Goal: Task Accomplishment & Management: Manage account settings

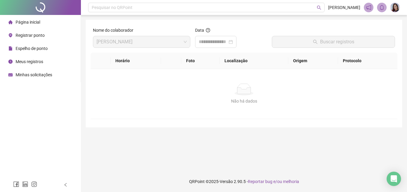
click at [34, 37] on span "Registrar ponto" at bounding box center [30, 35] width 29 height 5
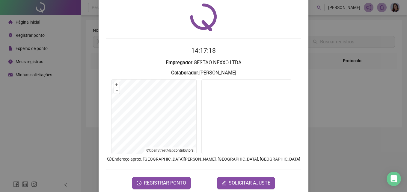
scroll to position [28, 0]
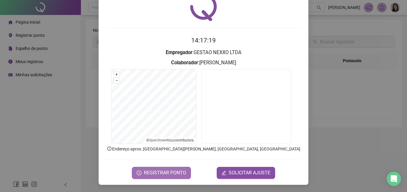
click at [180, 174] on span "REGISTRAR PONTO" at bounding box center [165, 173] width 42 height 7
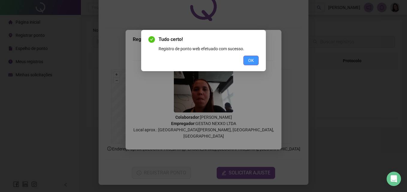
click at [252, 63] on span "OK" at bounding box center [251, 60] width 6 height 7
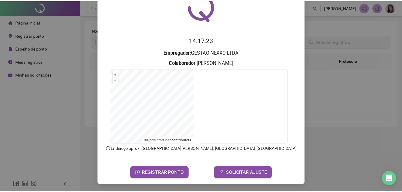
scroll to position [0, 0]
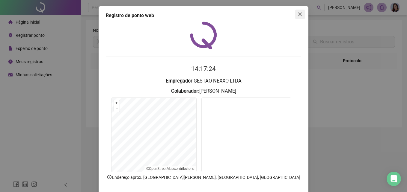
click at [298, 13] on icon "close" at bounding box center [300, 15] width 4 height 4
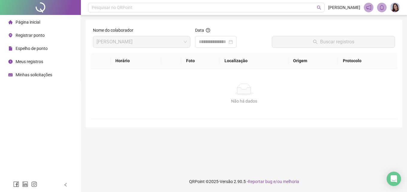
click at [28, 36] on span "Registrar ponto" at bounding box center [30, 35] width 29 height 5
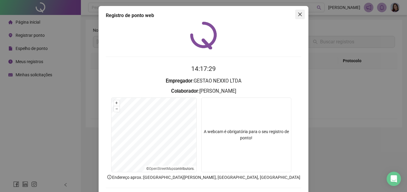
click at [298, 13] on icon "close" at bounding box center [299, 14] width 5 height 5
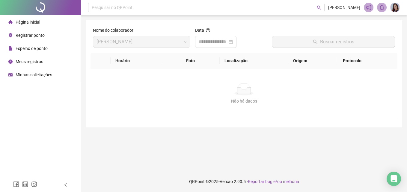
click at [30, 48] on span "Espelho de ponto" at bounding box center [32, 48] width 32 height 5
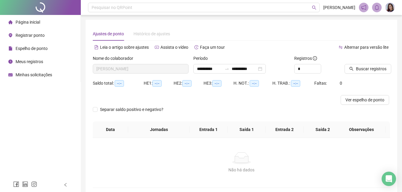
type input "**********"
click at [27, 63] on span "Meus registros" at bounding box center [30, 61] width 28 height 5
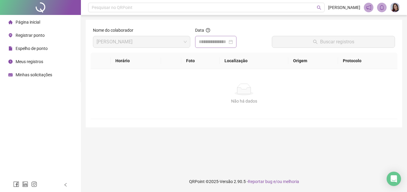
click at [236, 43] on div at bounding box center [215, 42] width 41 height 12
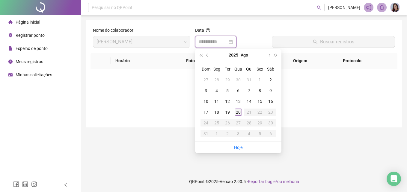
type input "**********"
click at [241, 113] on div "20" at bounding box center [238, 112] width 7 height 7
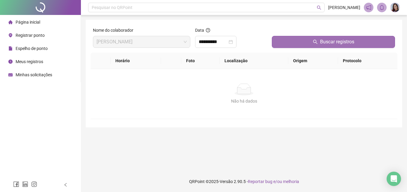
click at [303, 44] on button "Buscar registros" at bounding box center [333, 42] width 123 height 12
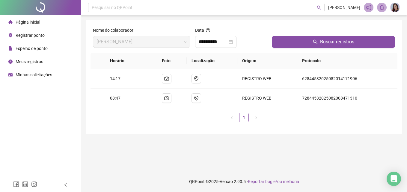
click at [40, 48] on span "Espelho de ponto" at bounding box center [32, 48] width 32 height 5
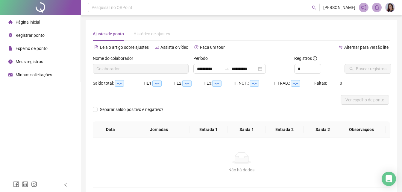
type input "**********"
click at [375, 69] on span "Buscar registros" at bounding box center [371, 69] width 31 height 7
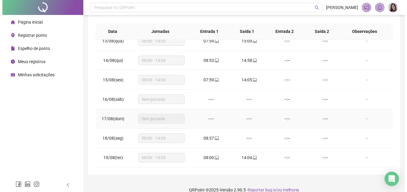
scroll to position [114, 0]
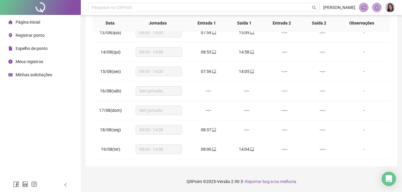
click at [29, 36] on span "Registrar ponto" at bounding box center [30, 35] width 29 height 5
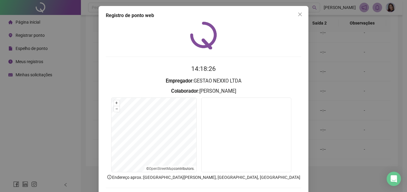
scroll to position [28, 0]
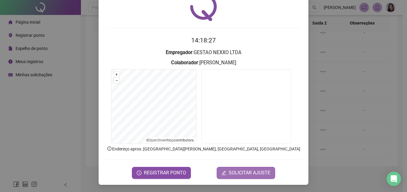
click at [240, 170] on span "SOLICITAR AJUSTE" at bounding box center [250, 173] width 42 height 7
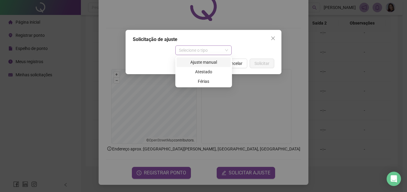
click at [223, 46] on div "Selecione o tipo" at bounding box center [203, 51] width 57 height 10
click at [217, 64] on div "Ajuste manual" at bounding box center [203, 62] width 47 height 7
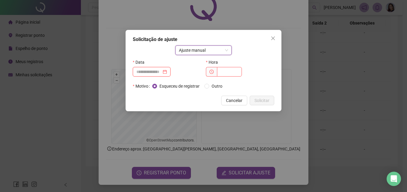
click at [158, 70] on input at bounding box center [148, 72] width 25 height 7
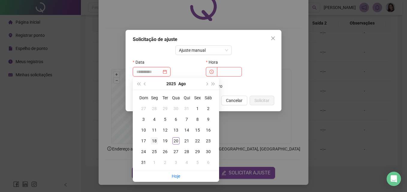
type input "**********"
click at [153, 143] on div "18" at bounding box center [154, 140] width 7 height 7
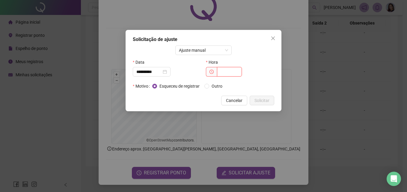
click at [222, 74] on input "text" at bounding box center [229, 72] width 25 height 10
type input "*****"
click at [260, 100] on span "Solicitar" at bounding box center [261, 100] width 15 height 7
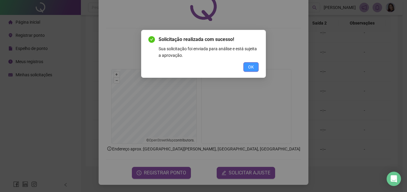
click at [247, 65] on button "OK" at bounding box center [250, 67] width 15 height 10
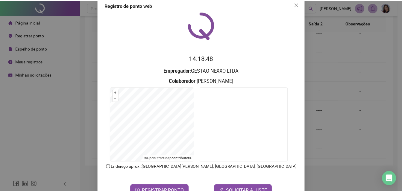
scroll to position [0, 0]
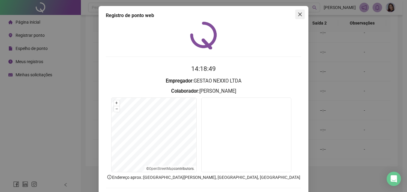
click at [298, 13] on icon "close" at bounding box center [299, 14] width 5 height 5
